Goal: Information Seeking & Learning: Learn about a topic

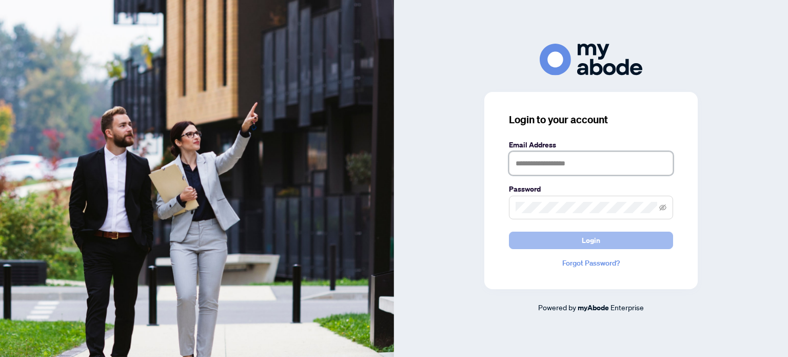
type input "**********"
click at [575, 243] on button "Login" at bounding box center [591, 239] width 164 height 17
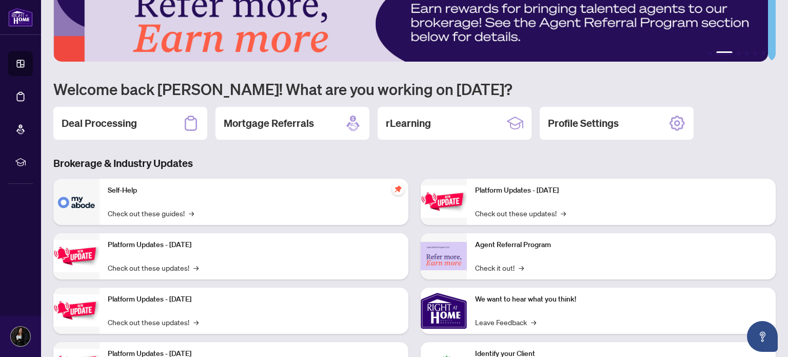
scroll to position [19, 0]
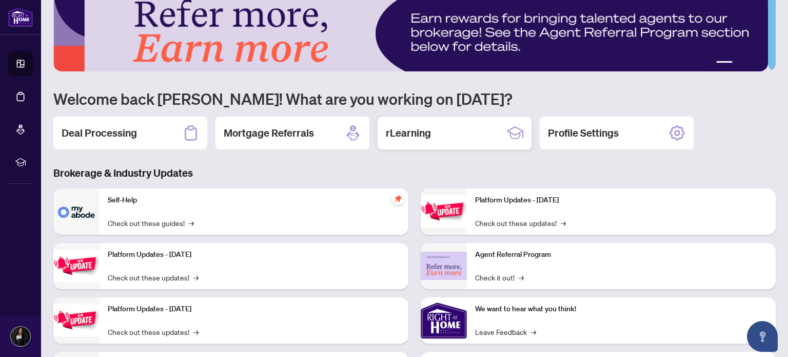
click at [449, 133] on div "rLearning" at bounding box center [455, 132] width 154 height 33
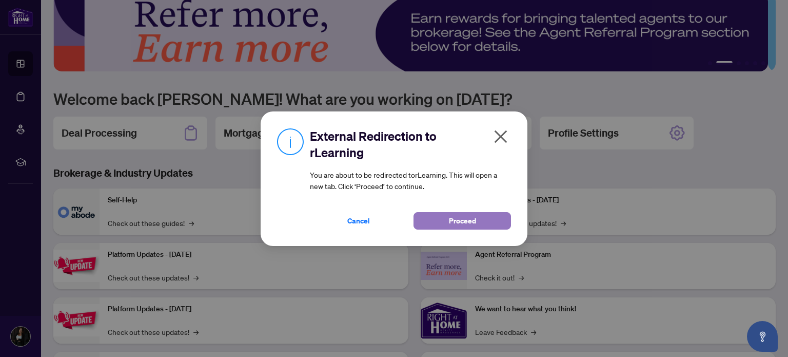
click at [451, 225] on span "Proceed" at bounding box center [462, 220] width 27 height 16
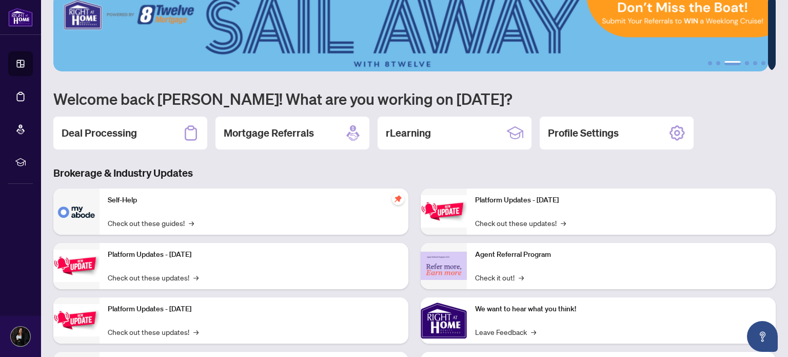
click at [729, 18] on img at bounding box center [410, 32] width 715 height 78
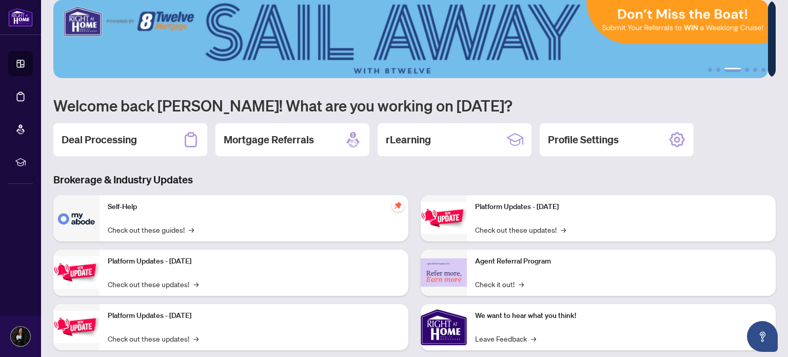
drag, startPoint x: 726, startPoint y: 67, endPoint x: 692, endPoint y: 70, distance: 35.0
click at [692, 70] on ul "1 2 3 4 5 6" at bounding box center [414, 70] width 722 height 4
click at [743, 112] on h1 "Welcome back [PERSON_NAME]! What are you working on [DATE]?" at bounding box center [414, 104] width 722 height 19
click at [497, 144] on div "rLearning" at bounding box center [455, 139] width 154 height 33
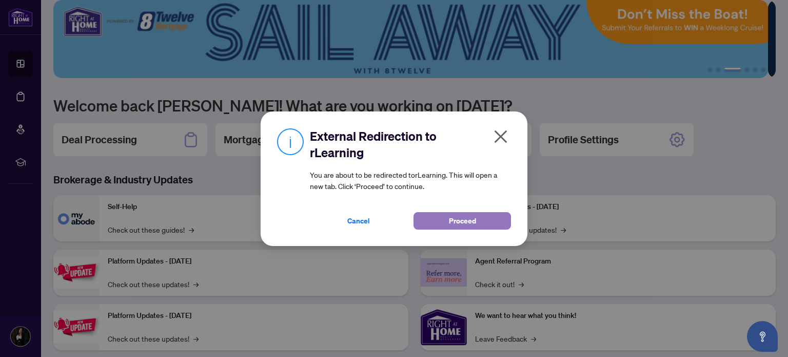
click at [486, 219] on button "Proceed" at bounding box center [461, 220] width 97 height 17
